Goal: Find specific page/section: Find specific page/section

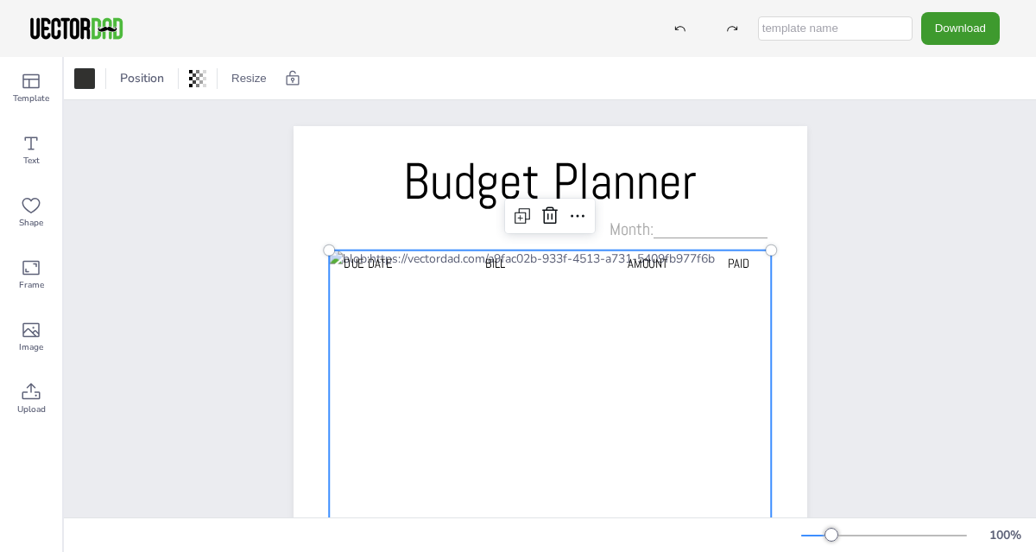
click at [440, 291] on div at bounding box center [550, 532] width 443 height 565
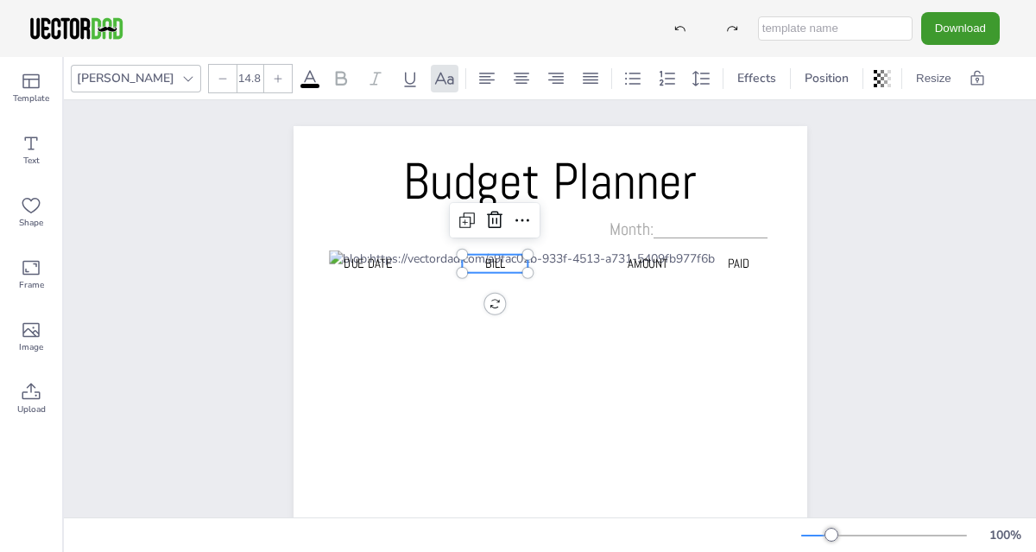
click at [501, 265] on span "BILL" at bounding box center [494, 263] width 20 height 16
click at [466, 296] on div "BILL" at bounding box center [495, 278] width 66 height 46
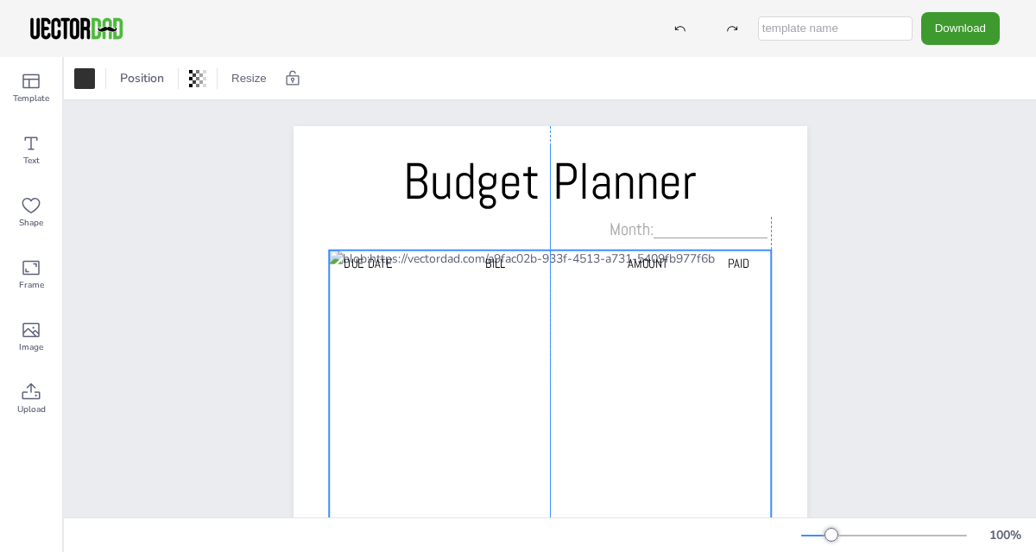
click at [545, 281] on div at bounding box center [550, 532] width 443 height 565
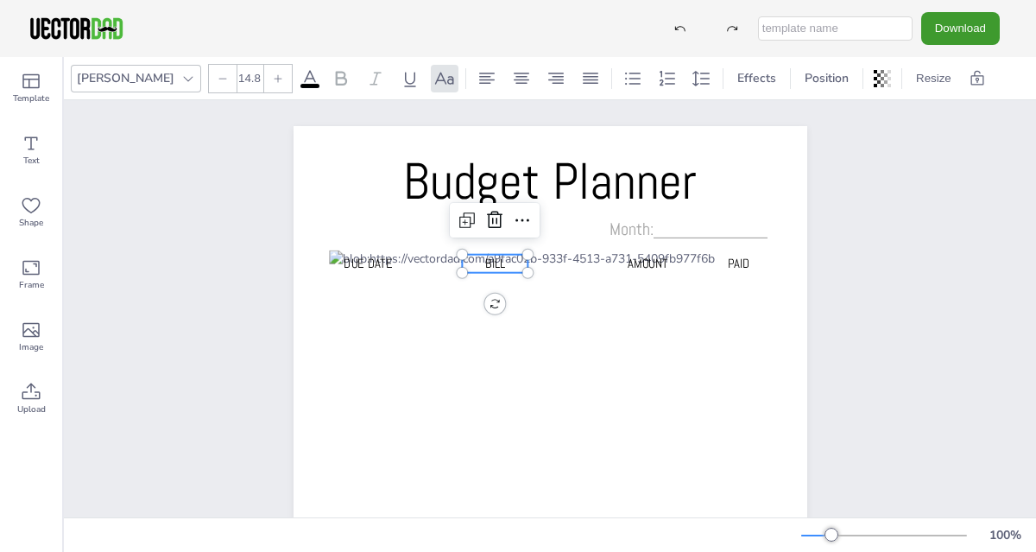
click at [481, 294] on div "BILL" at bounding box center [495, 278] width 66 height 46
click at [482, 290] on div "BILL" at bounding box center [495, 278] width 66 height 46
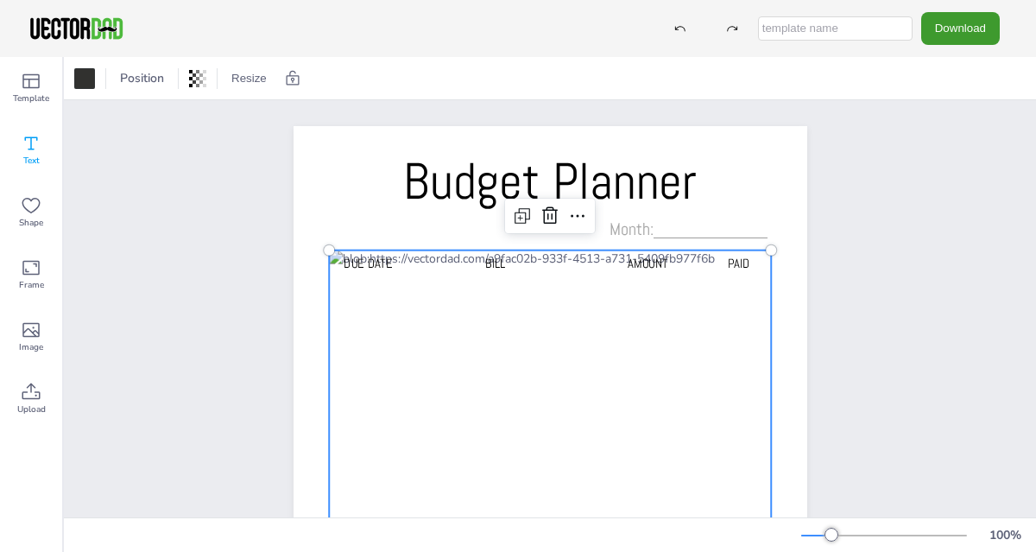
click at [28, 150] on icon at bounding box center [31, 143] width 21 height 21
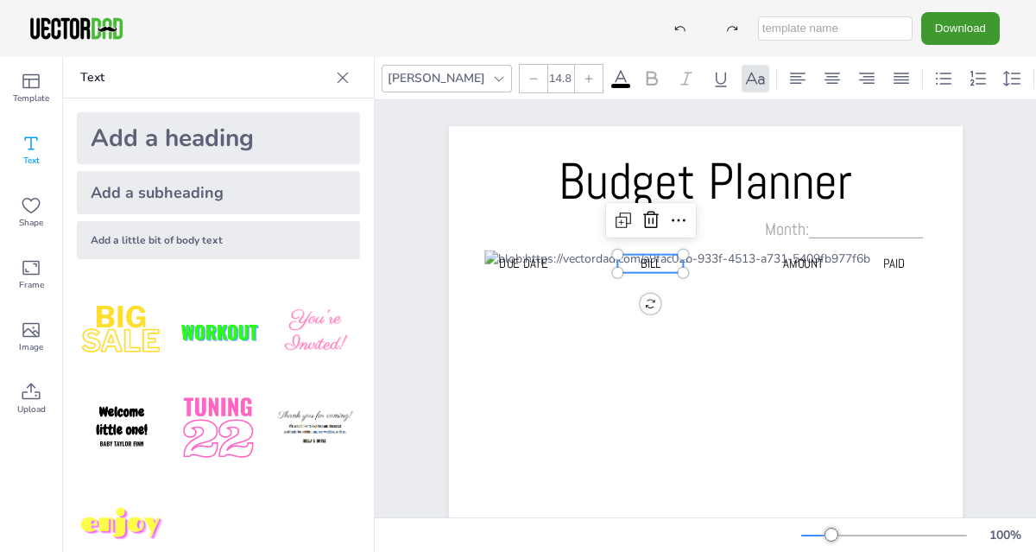
click at [621, 295] on div "BILL" at bounding box center [650, 278] width 66 height 46
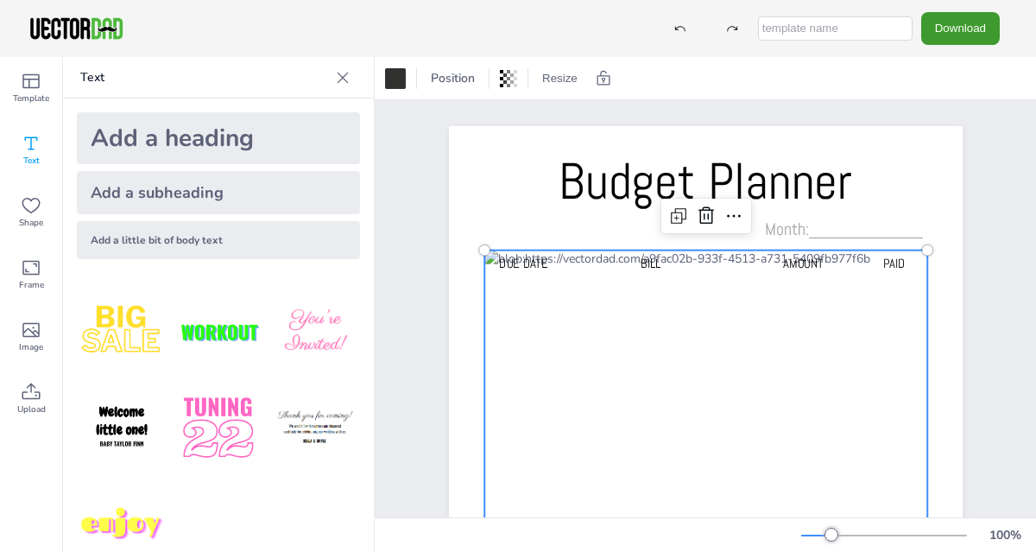
click at [621, 295] on div "BILL" at bounding box center [650, 278] width 66 height 46
click at [344, 72] on icon at bounding box center [342, 77] width 17 height 17
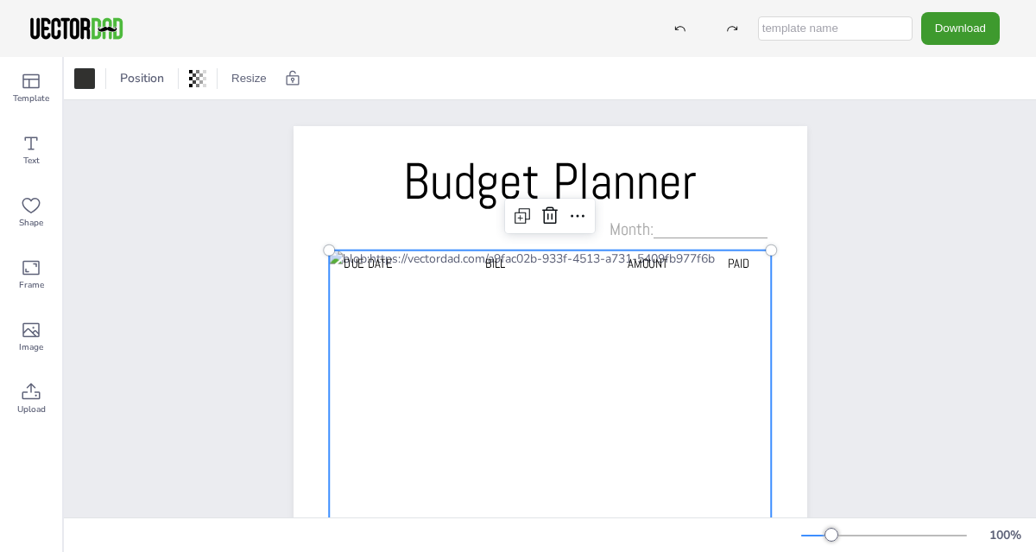
click at [437, 350] on div at bounding box center [550, 532] width 443 height 565
